Goal: Task Accomplishment & Management: Complete application form

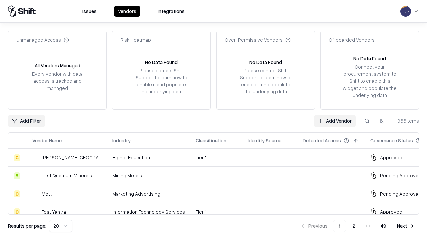
click at [335, 121] on link "Add Vendor" at bounding box center [335, 121] width 42 height 12
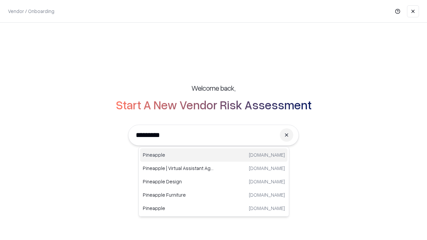
click at [214, 155] on div "Pineapple [DOMAIN_NAME]" at bounding box center [214, 155] width 148 height 13
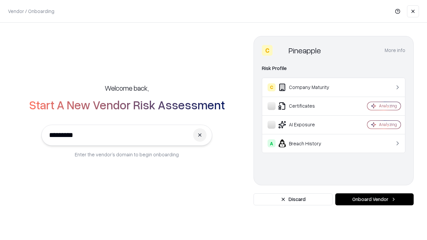
type input "*********"
click at [375, 200] on button "Onboard Vendor" at bounding box center [374, 200] width 78 height 12
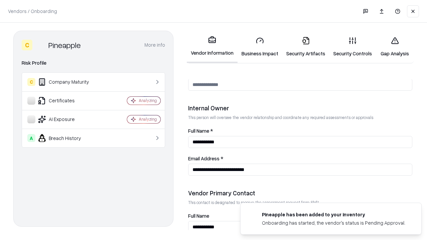
scroll to position [346, 0]
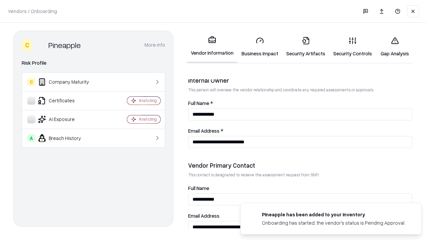
click at [260, 47] on link "Business Impact" at bounding box center [260, 46] width 45 height 31
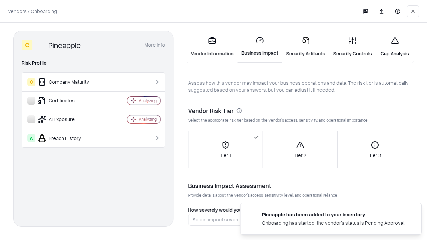
click at [306, 47] on link "Security Artifacts" at bounding box center [305, 46] width 47 height 31
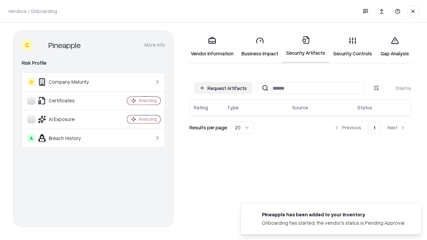
click at [223, 88] on button "Request Artifacts" at bounding box center [223, 88] width 58 height 12
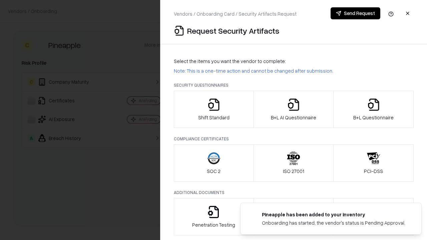
click at [214, 109] on icon "button" at bounding box center [213, 104] width 13 height 13
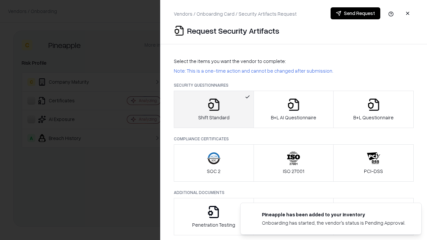
click at [356, 13] on button "Send Request" at bounding box center [356, 13] width 50 height 12
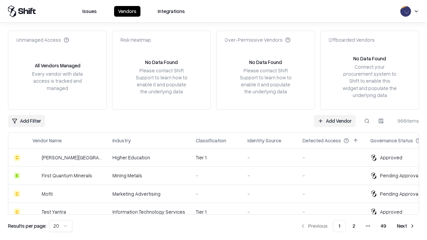
click at [367, 121] on button at bounding box center [367, 121] width 12 height 12
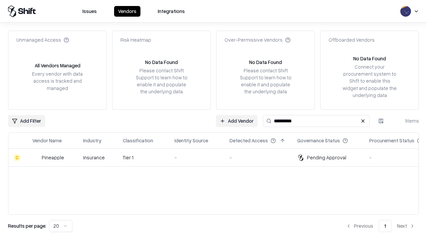
type input "*********"
click at [218, 158] on div "-" at bounding box center [197, 157] width 44 height 7
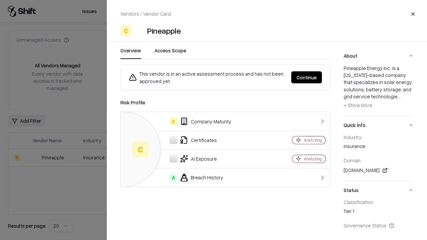
click at [307, 77] on button "Continue" at bounding box center [306, 77] width 31 height 12
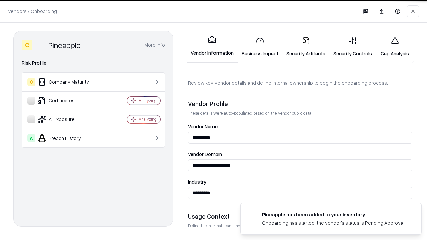
click at [306, 47] on link "Security Artifacts" at bounding box center [305, 46] width 47 height 31
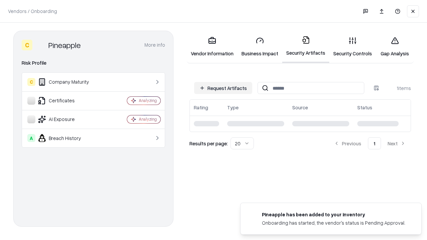
click at [395, 47] on link "Gap Analysis" at bounding box center [395, 46] width 38 height 31
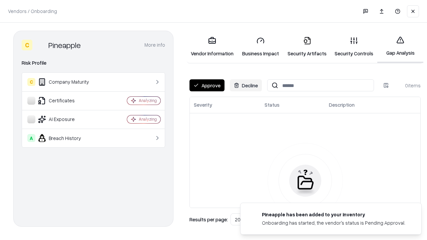
click at [207, 85] on button "Approve" at bounding box center [207, 85] width 35 height 12
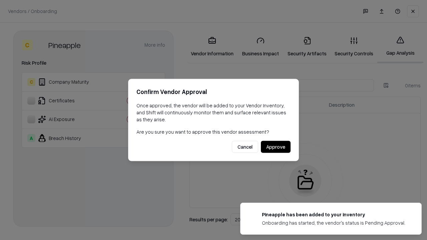
click at [276, 147] on button "Approve" at bounding box center [276, 147] width 30 height 12
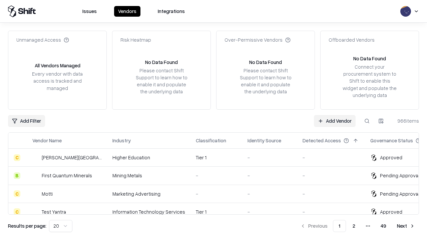
type input "*********"
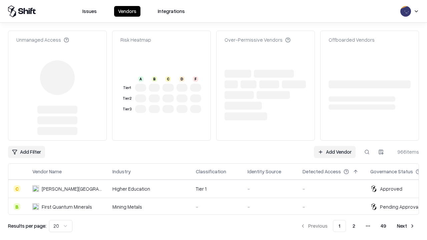
click at [335, 146] on link "Add Vendor" at bounding box center [335, 152] width 42 height 12
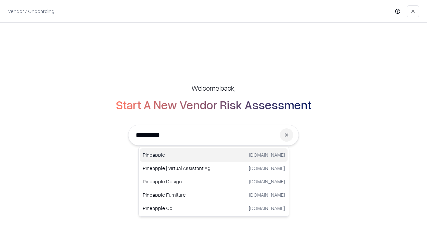
click at [214, 155] on div "Pineapple [DOMAIN_NAME]" at bounding box center [214, 155] width 148 height 13
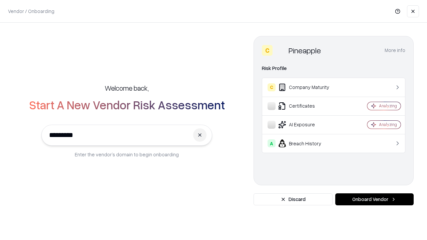
type input "*********"
click at [375, 200] on button "Onboard Vendor" at bounding box center [374, 200] width 78 height 12
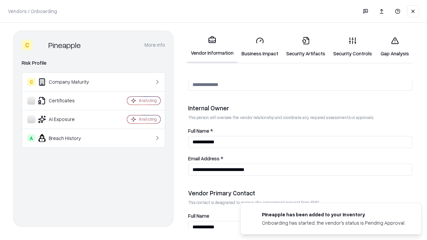
scroll to position [346, 0]
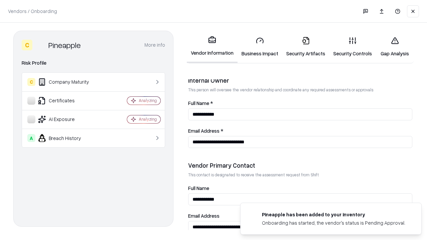
click at [395, 47] on link "Gap Analysis" at bounding box center [395, 46] width 38 height 31
